Goal: Complete application form

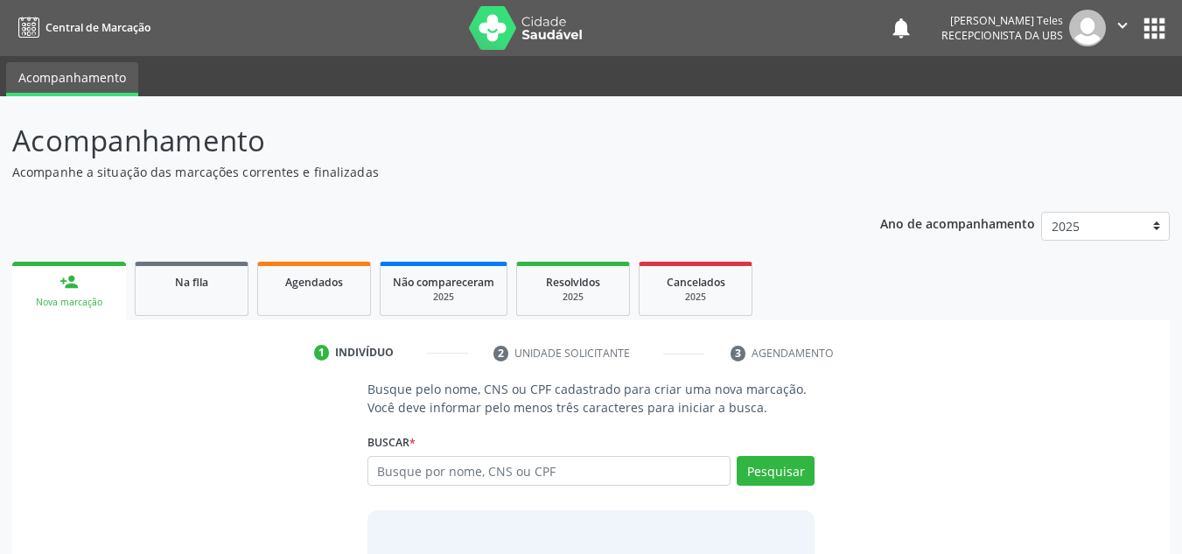
click at [71, 290] on div "person_add" at bounding box center [68, 281] width 19 height 19
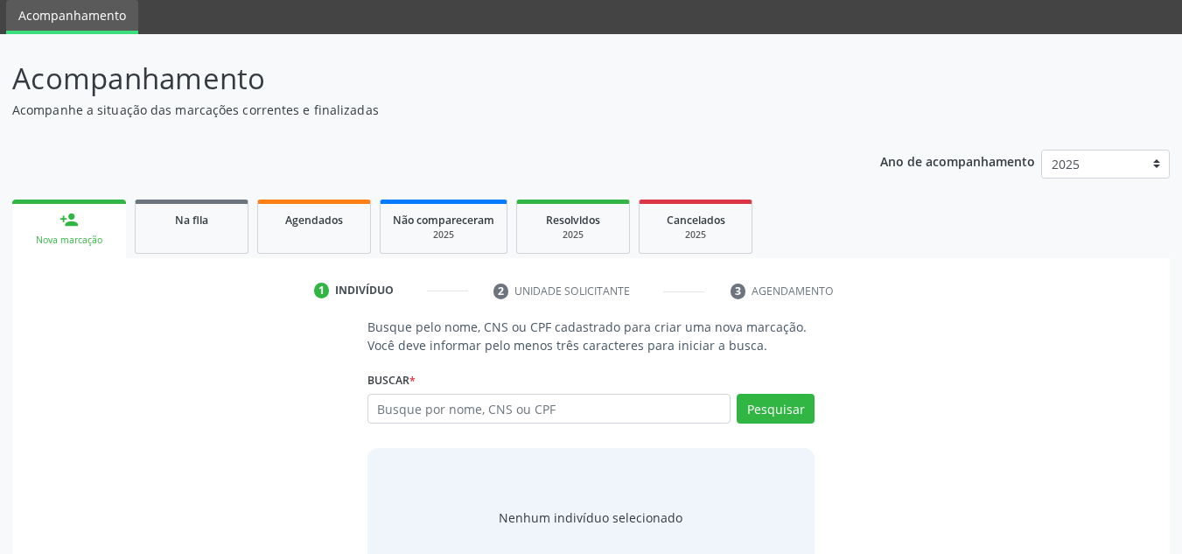
scroll to position [121, 0]
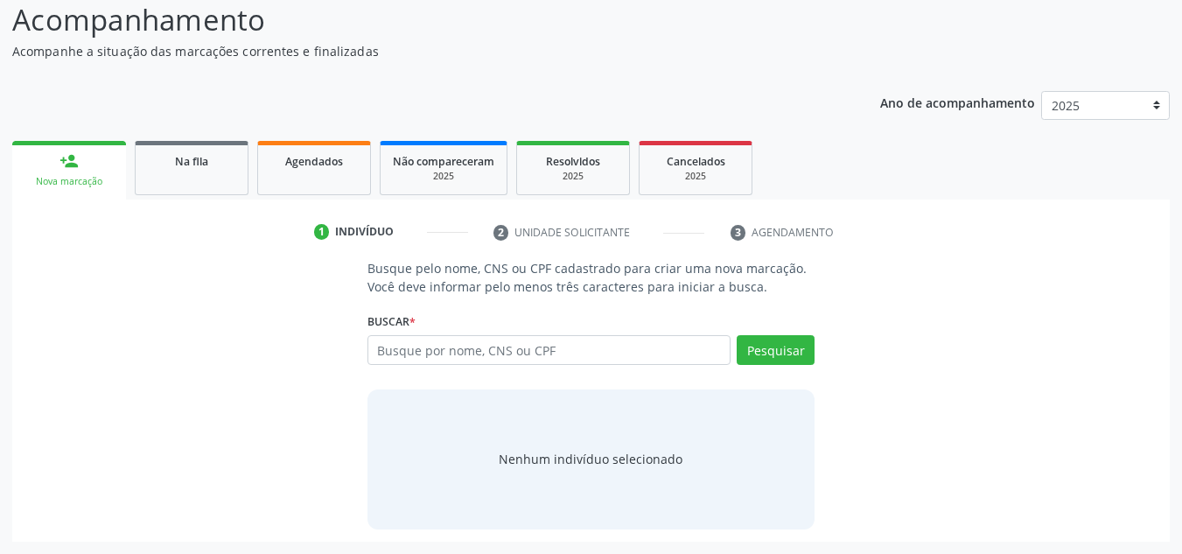
click at [68, 170] on div "person_add" at bounding box center [68, 160] width 19 height 19
click at [430, 353] on input "text" at bounding box center [549, 350] width 364 height 30
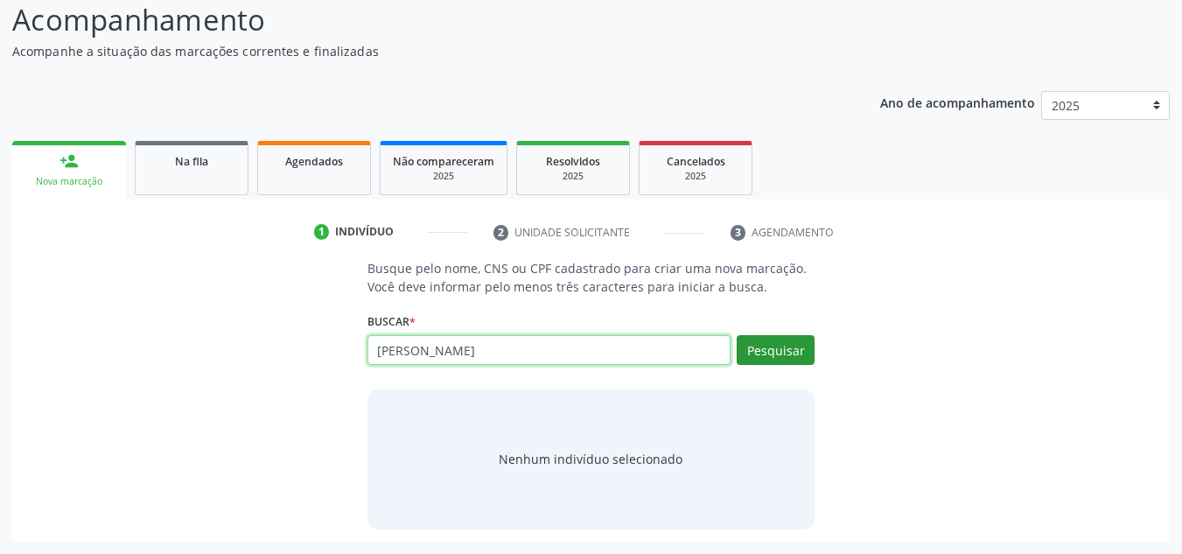
type input "[PERSON_NAME]"
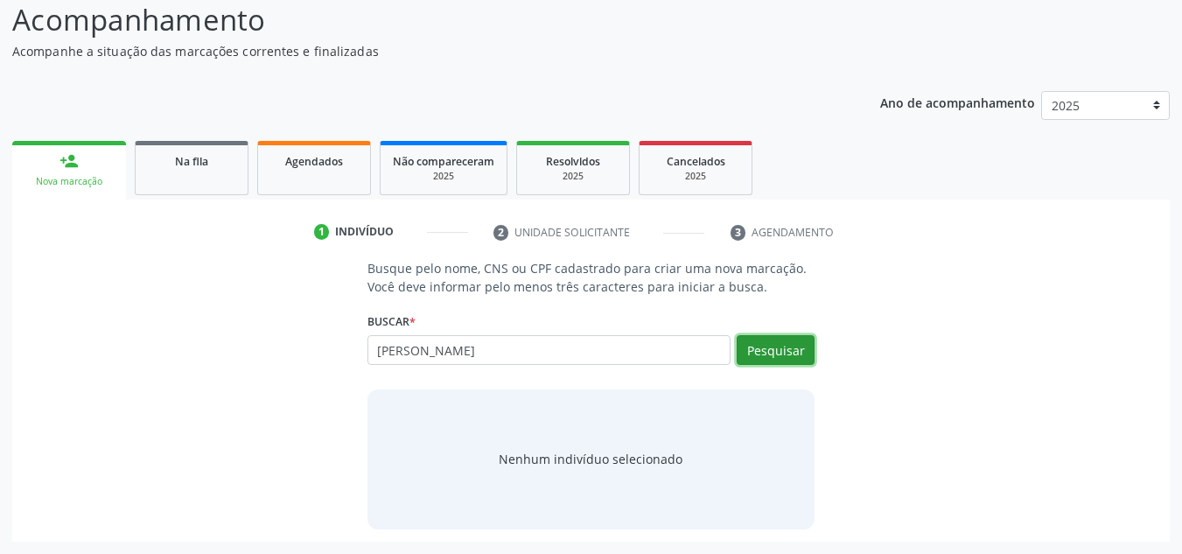
click at [760, 345] on button "Pesquisar" at bounding box center [776, 350] width 78 height 30
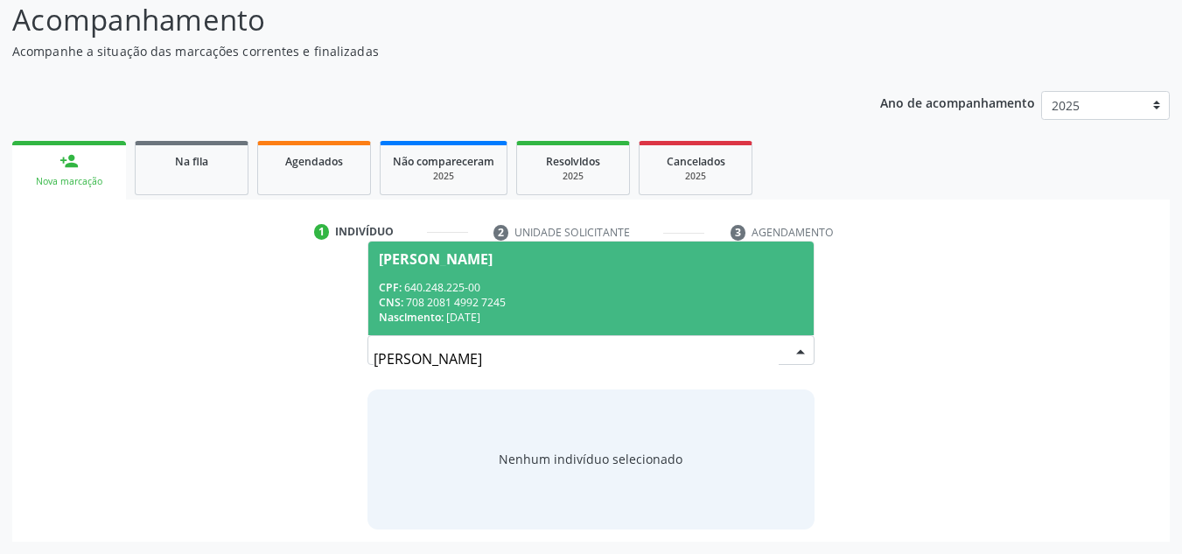
click at [711, 283] on div "CPF: 640.248.225-00" at bounding box center [591, 287] width 425 height 15
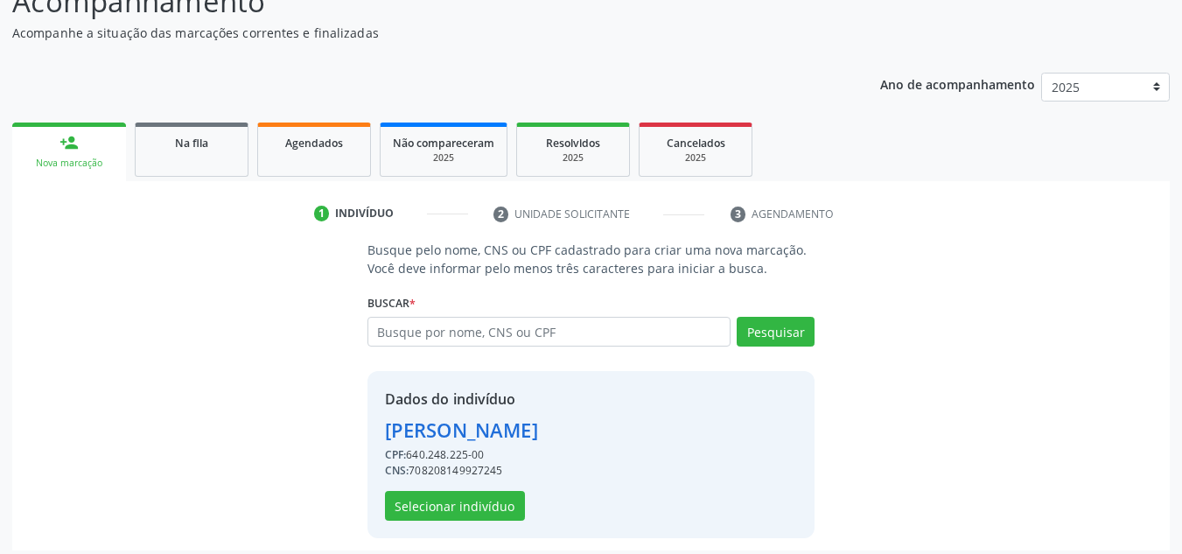
scroll to position [148, 0]
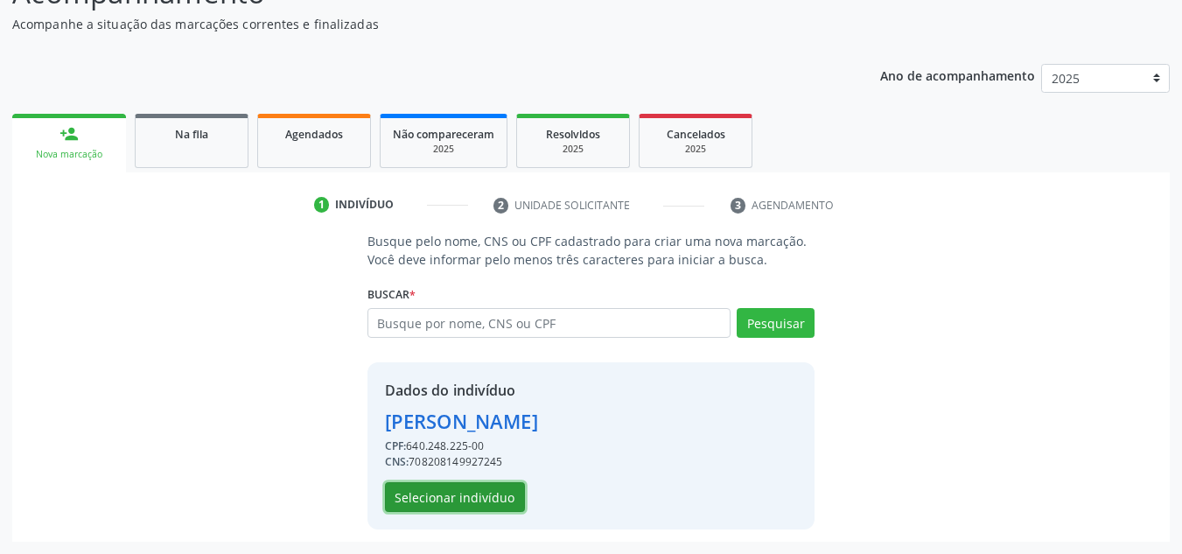
click at [498, 484] on button "Selecionar indivíduo" at bounding box center [455, 497] width 140 height 30
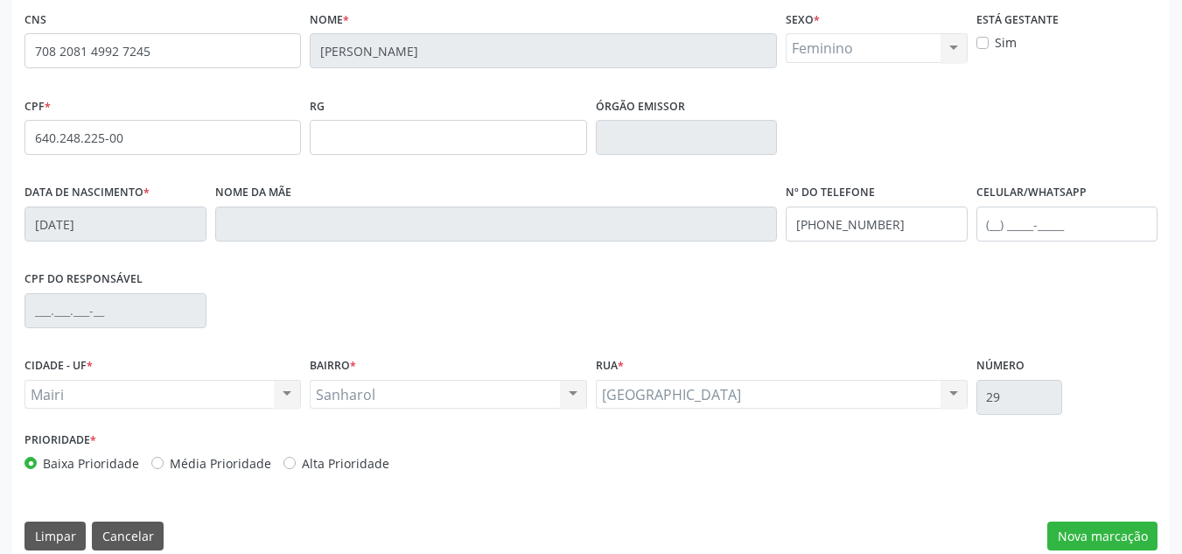
scroll to position [395, 0]
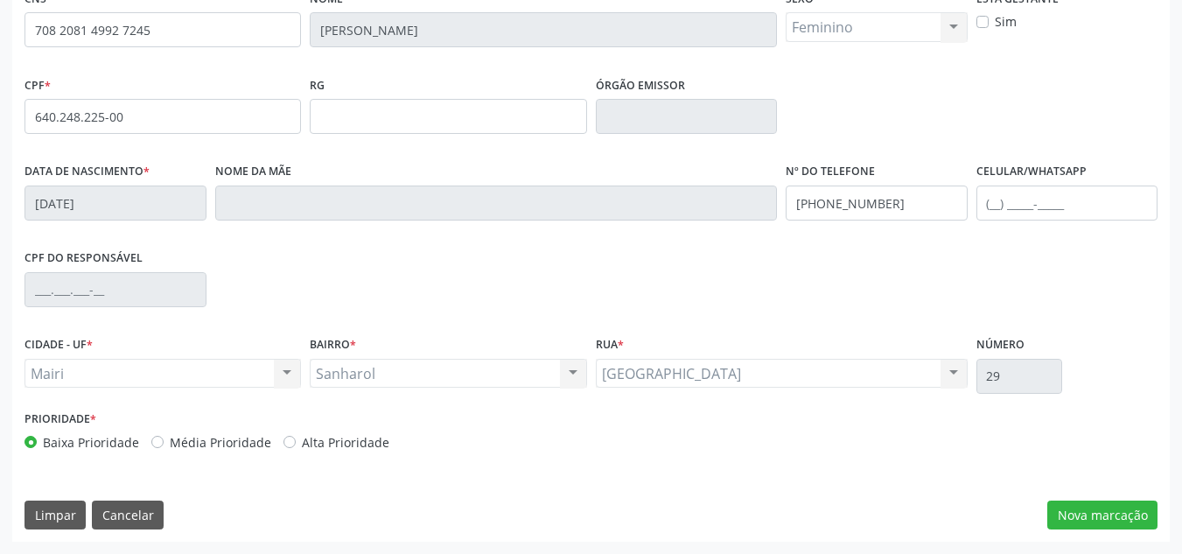
click at [147, 444] on div "Baixa Prioridade Média Prioridade Alta Prioridade" at bounding box center [305, 442] width 563 height 18
click at [170, 440] on label "Média Prioridade" at bounding box center [220, 442] width 101 height 18
click at [157, 440] on input "Média Prioridade" at bounding box center [157, 441] width 12 height 16
radio input "true"
